Goal: Task Accomplishment & Management: Manage account settings

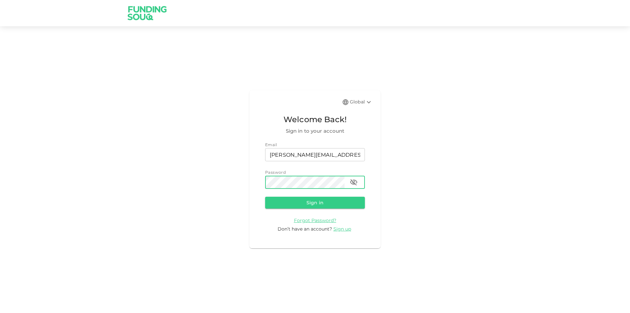
click at [265, 197] on button "Sign in" at bounding box center [315, 203] width 100 height 12
click at [355, 182] on icon "button" at bounding box center [354, 182] width 8 height 8
click at [302, 201] on button "Sign in" at bounding box center [315, 203] width 100 height 12
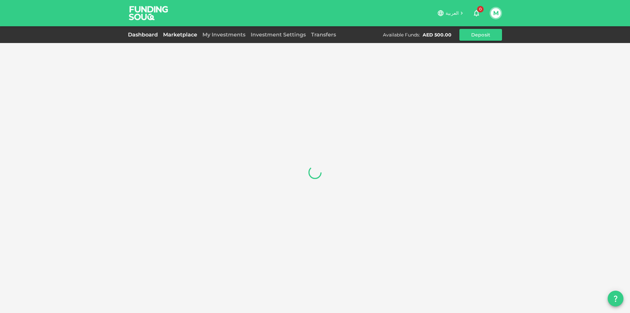
click at [195, 37] on link "Marketplace" at bounding box center [179, 34] width 39 height 6
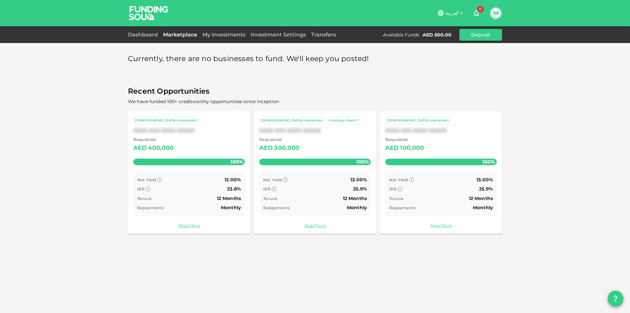
click at [200, 38] on div "My Investments" at bounding box center [224, 35] width 48 height 8
click at [212, 38] on div "My Investments" at bounding box center [224, 35] width 48 height 8
click at [215, 35] on link "My Investments" at bounding box center [224, 34] width 48 height 6
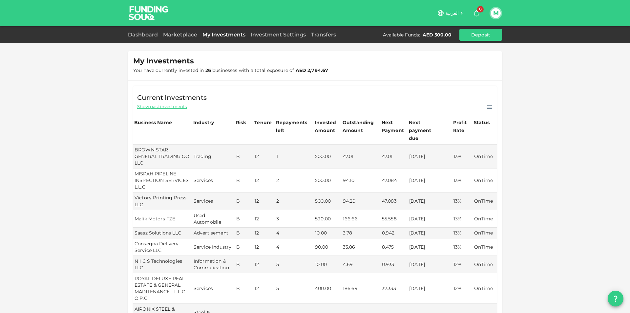
click at [489, 18] on div "العربية 0 M" at bounding box center [335, 13] width 333 height 13
click at [494, 15] on button "M" at bounding box center [496, 13] width 10 height 10
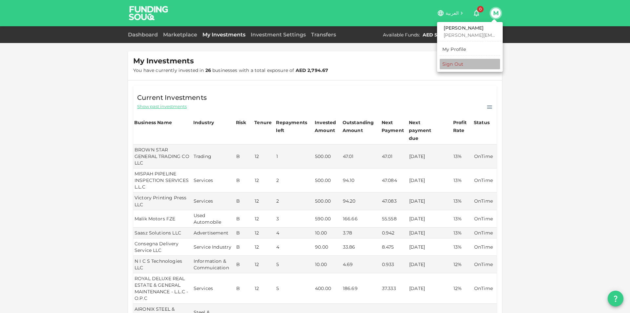
click at [454, 64] on div "Sign Out" at bounding box center [452, 64] width 21 height 7
